Goal: Navigation & Orientation: Find specific page/section

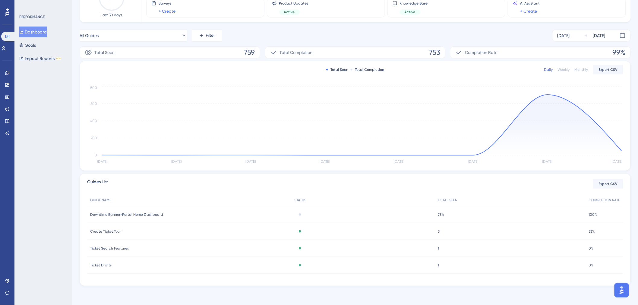
scroll to position [62, 0]
click at [37, 35] on button "Dashboard" at bounding box center [32, 32] width 27 height 11
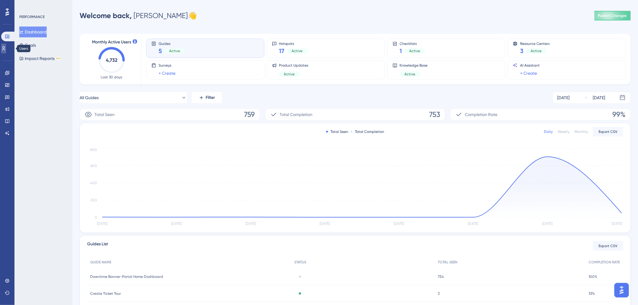
click at [3, 51] on link at bounding box center [3, 49] width 5 height 10
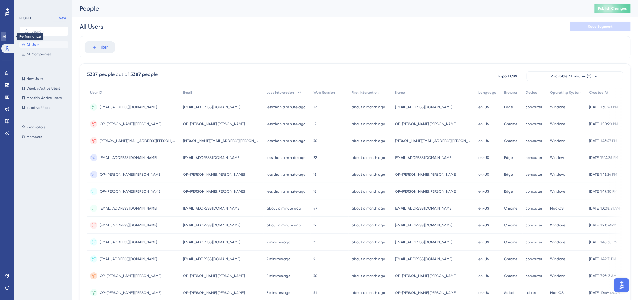
click at [5, 36] on icon at bounding box center [4, 37] width 4 height 4
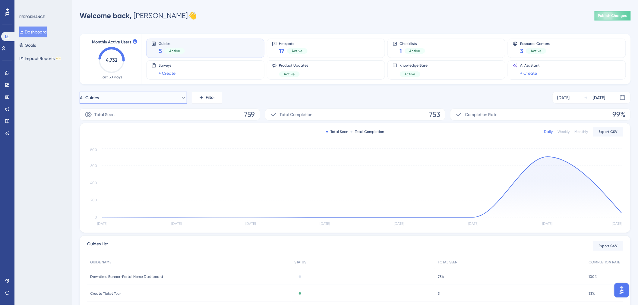
click at [181, 99] on icon at bounding box center [184, 98] width 6 height 6
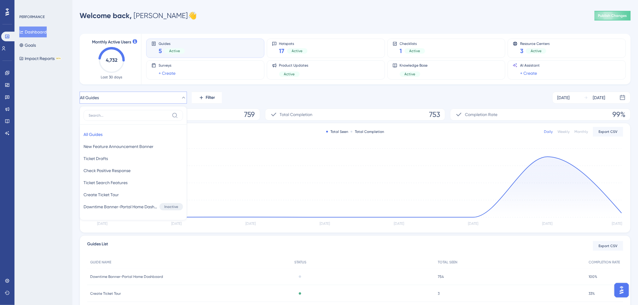
scroll to position [11, 0]
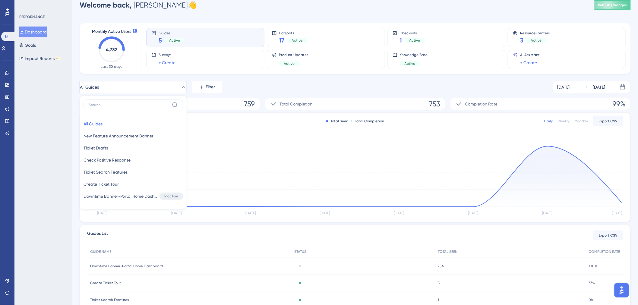
click at [48, 137] on div "PERFORMANCE Dashboard Goals Impact Reports BETA" at bounding box center [43, 152] width 58 height 305
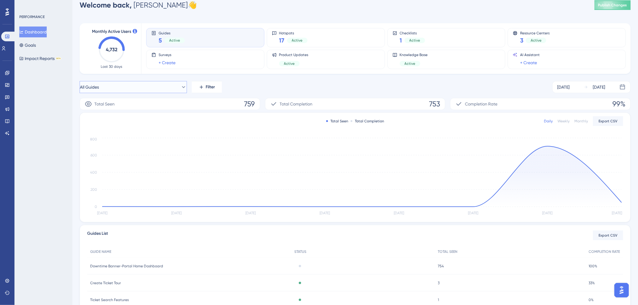
click at [124, 85] on button "All Guides" at bounding box center [133, 87] width 107 height 12
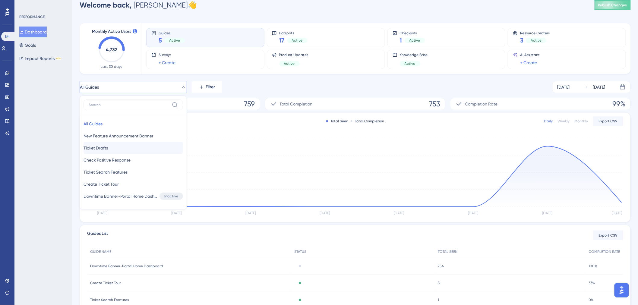
scroll to position [62, 0]
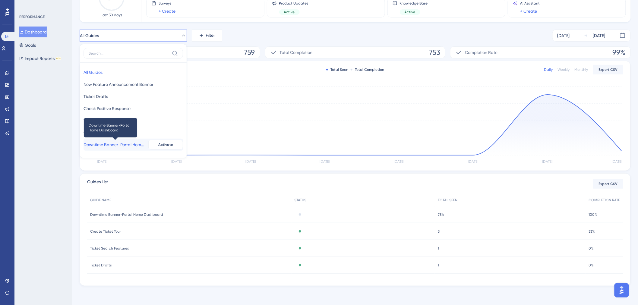
click at [110, 144] on span "Downtime Banner-Portal Home Dashboard" at bounding box center [114, 144] width 62 height 7
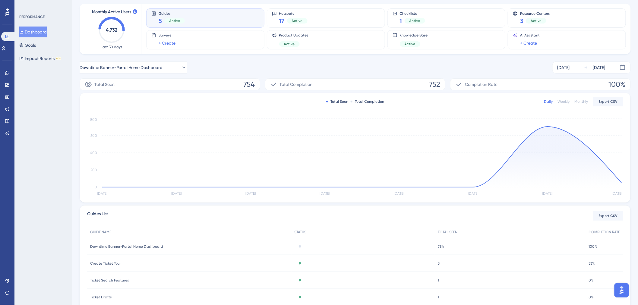
scroll to position [0, 0]
